Goal: Check status

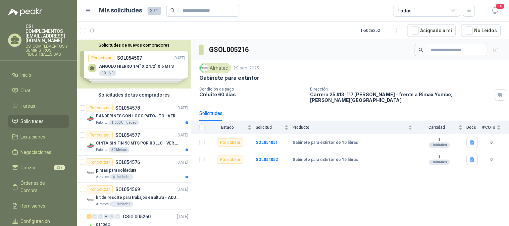
click at [28, 118] on span "Solicitudes" at bounding box center [32, 121] width 23 height 7
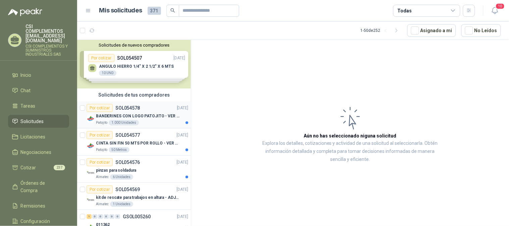
click at [120, 107] on p "SOL054578" at bounding box center [127, 108] width 25 height 5
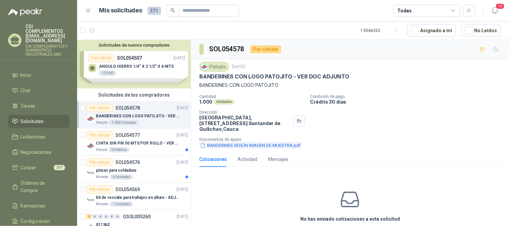
click at [233, 145] on button "BANDERINES SEGÚN IMAGEN DE MUESTRA.pdf" at bounding box center [250, 145] width 102 height 7
click at [140, 139] on div "CINTA SIN FIN 50 MTS POR ROLLO - VER DOC ADJUNTO" at bounding box center [142, 143] width 92 height 8
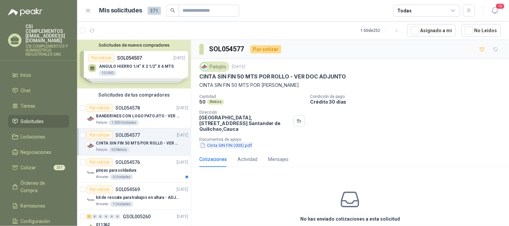
click at [213, 144] on button "Cinta SIN FIN (003).pdf" at bounding box center [225, 145] width 53 height 7
click at [150, 160] on div "Por cotizar SOL054576 02/09/25" at bounding box center [138, 162] width 102 height 8
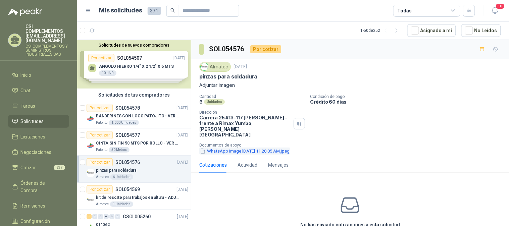
click at [222, 148] on button "WhatsApp Image 2025-09-02 at 11.28.05 AM.jpeg" at bounding box center [244, 151] width 91 height 7
click at [34, 118] on span "Solicitudes" at bounding box center [32, 121] width 23 height 7
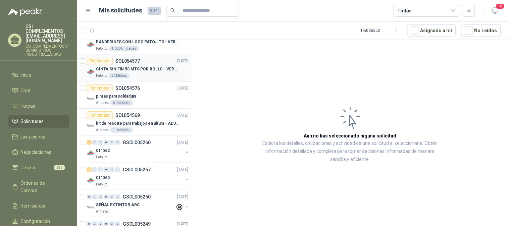
scroll to position [75, 0]
click at [145, 120] on p "kit de rescate para trabajos en altura - ADJUNTAR FICHA TECNICA" at bounding box center [138, 123] width 84 height 6
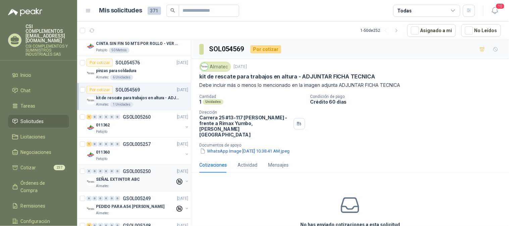
scroll to position [112, 0]
